Goal: Task Accomplishment & Management: Use online tool/utility

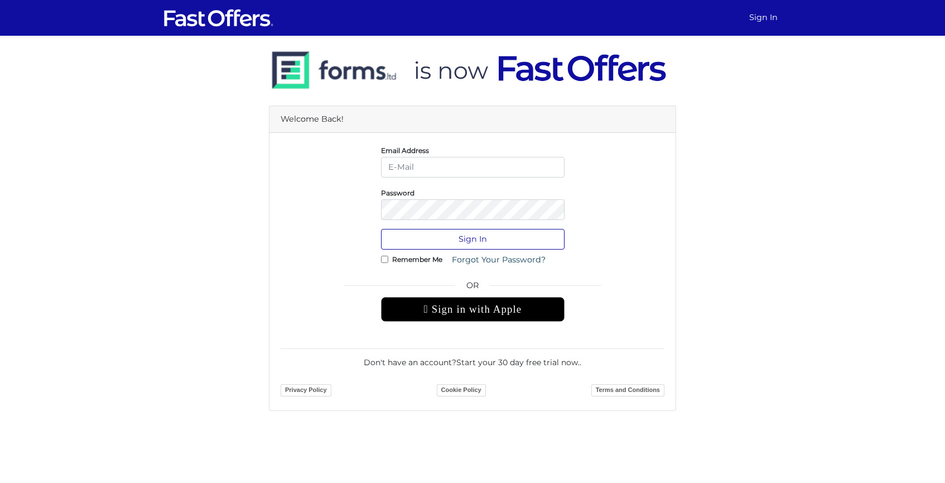
type input "jonathan@jvrealty.ca"
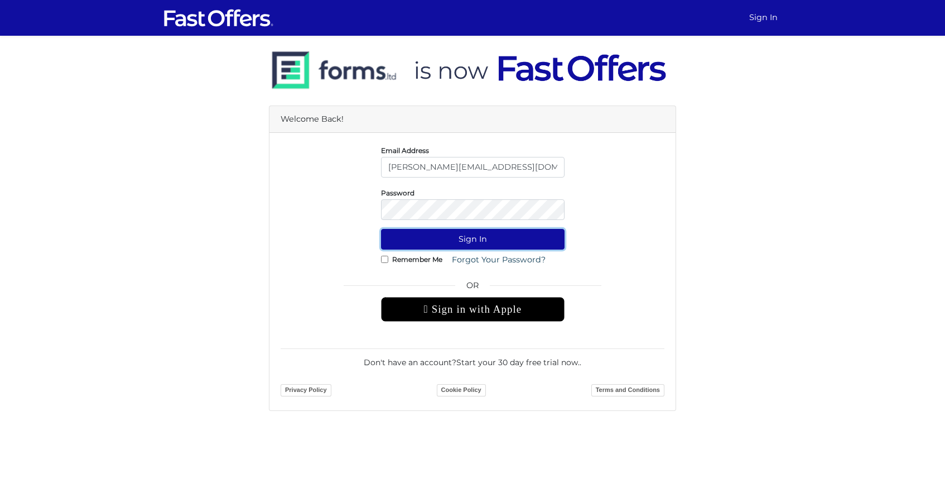
click at [480, 237] on button "Sign In" at bounding box center [473, 239] width 184 height 21
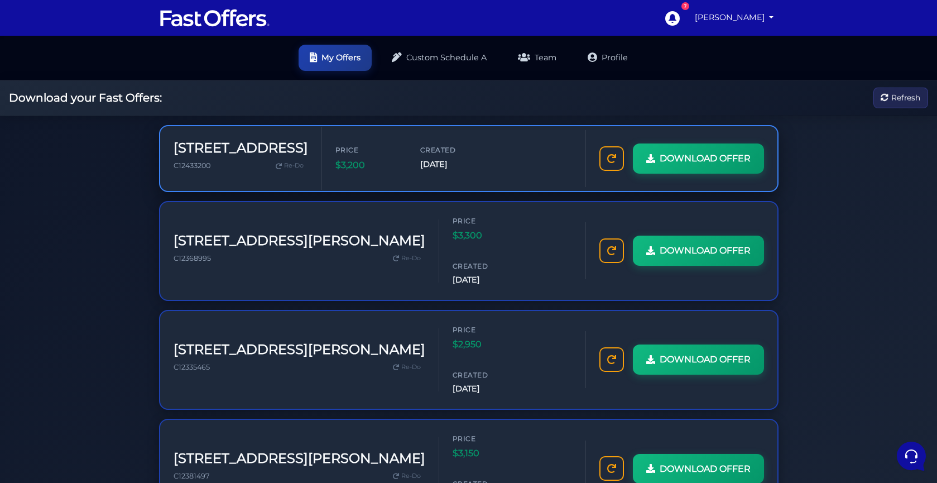
click at [425, 155] on span "Created" at bounding box center [453, 150] width 67 height 11
click at [701, 159] on span "DOWNLOAD OFFER" at bounding box center [703, 158] width 91 height 15
